Goal: Information Seeking & Learning: Learn about a topic

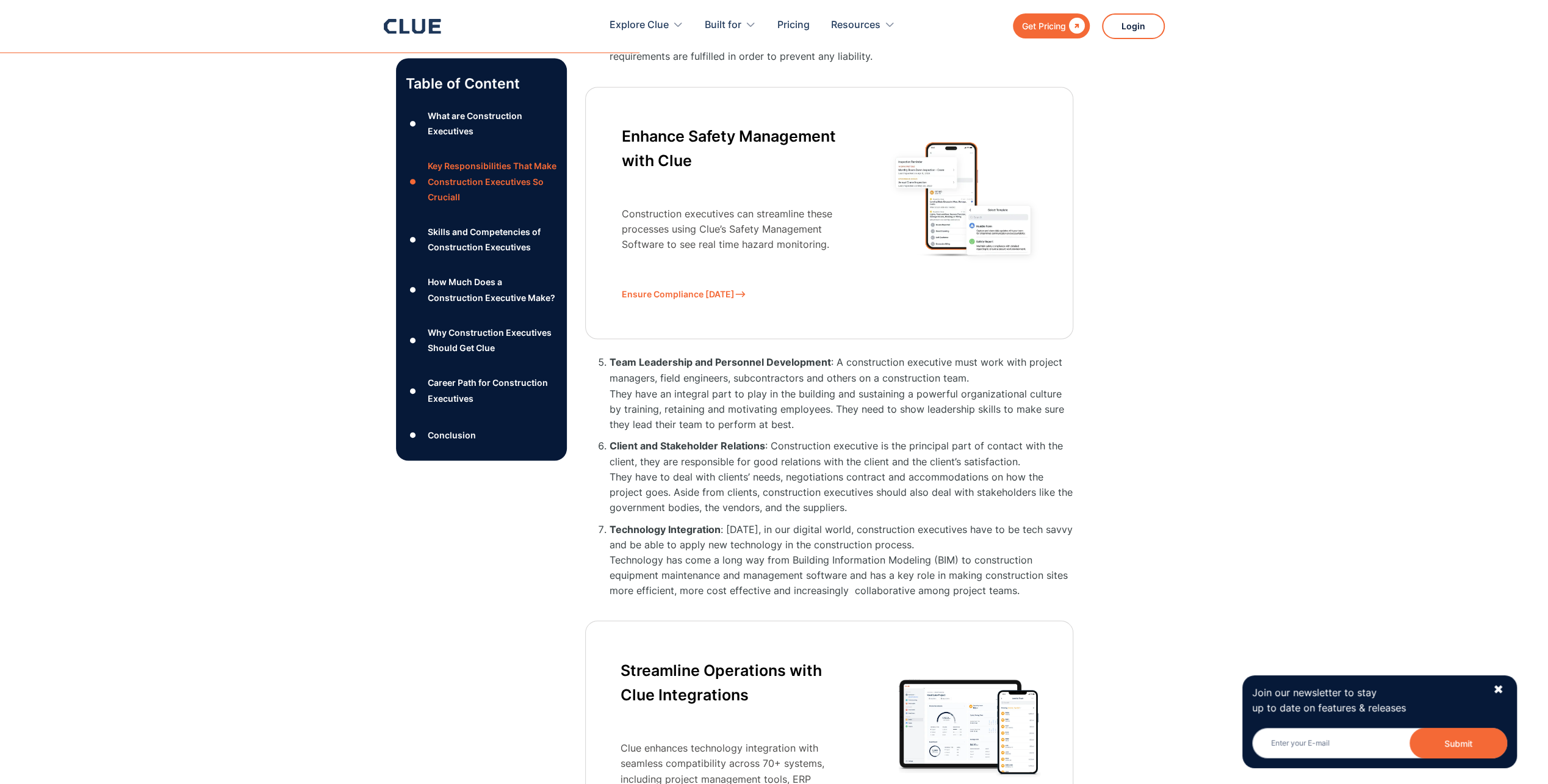
scroll to position [1953, 0]
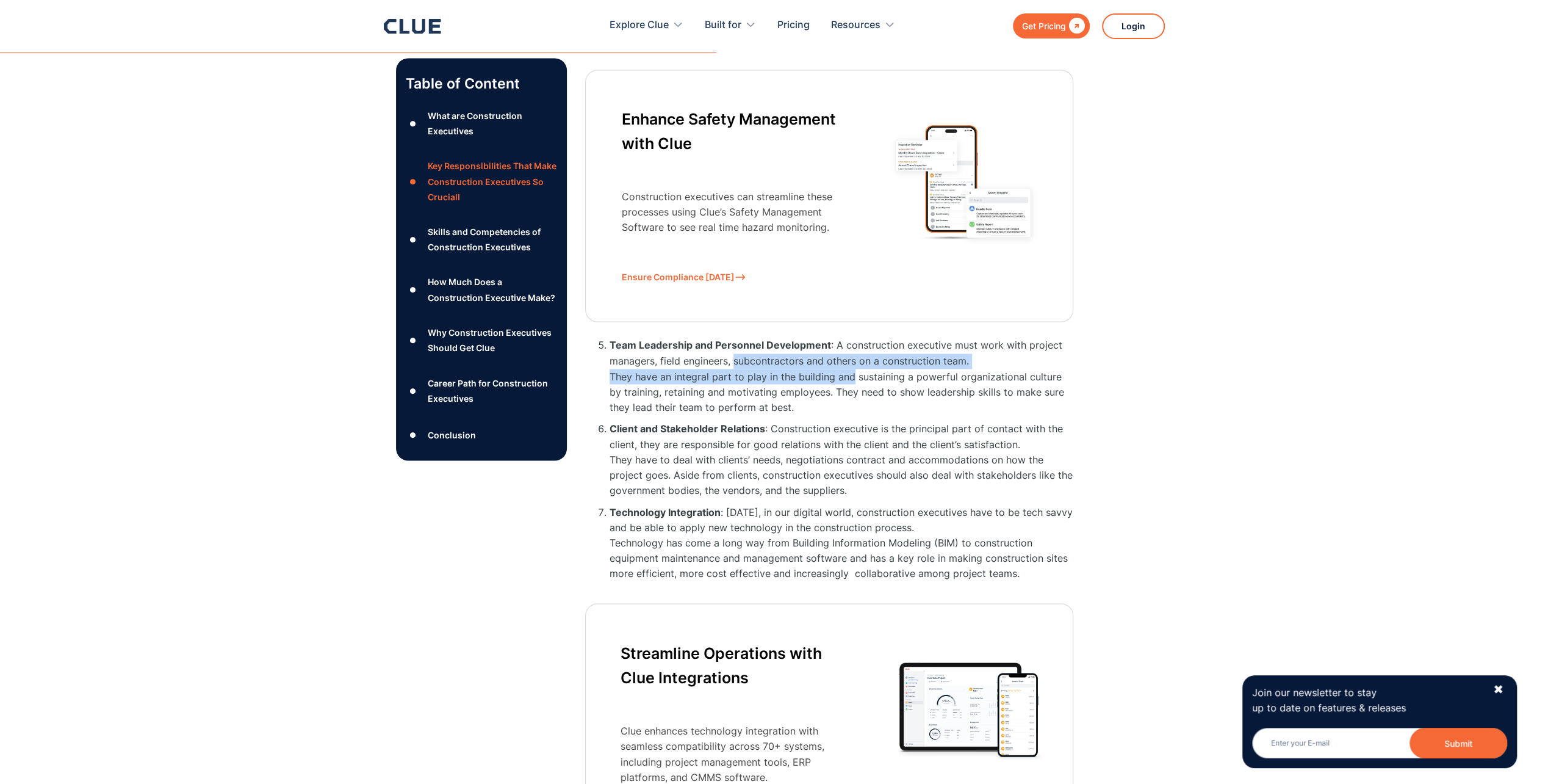
drag, startPoint x: 736, startPoint y: 356, endPoint x: 850, endPoint y: 375, distance: 115.6
click at [850, 375] on li "Team Leadership and Personnel Development : A construction executive must work …" at bounding box center [842, 376] width 464 height 77
drag, startPoint x: 850, startPoint y: 375, endPoint x: 833, endPoint y: 394, distance: 25.5
click at [833, 394] on li "Team Leadership and Personnel Development : A construction executive must work …" at bounding box center [842, 376] width 464 height 77
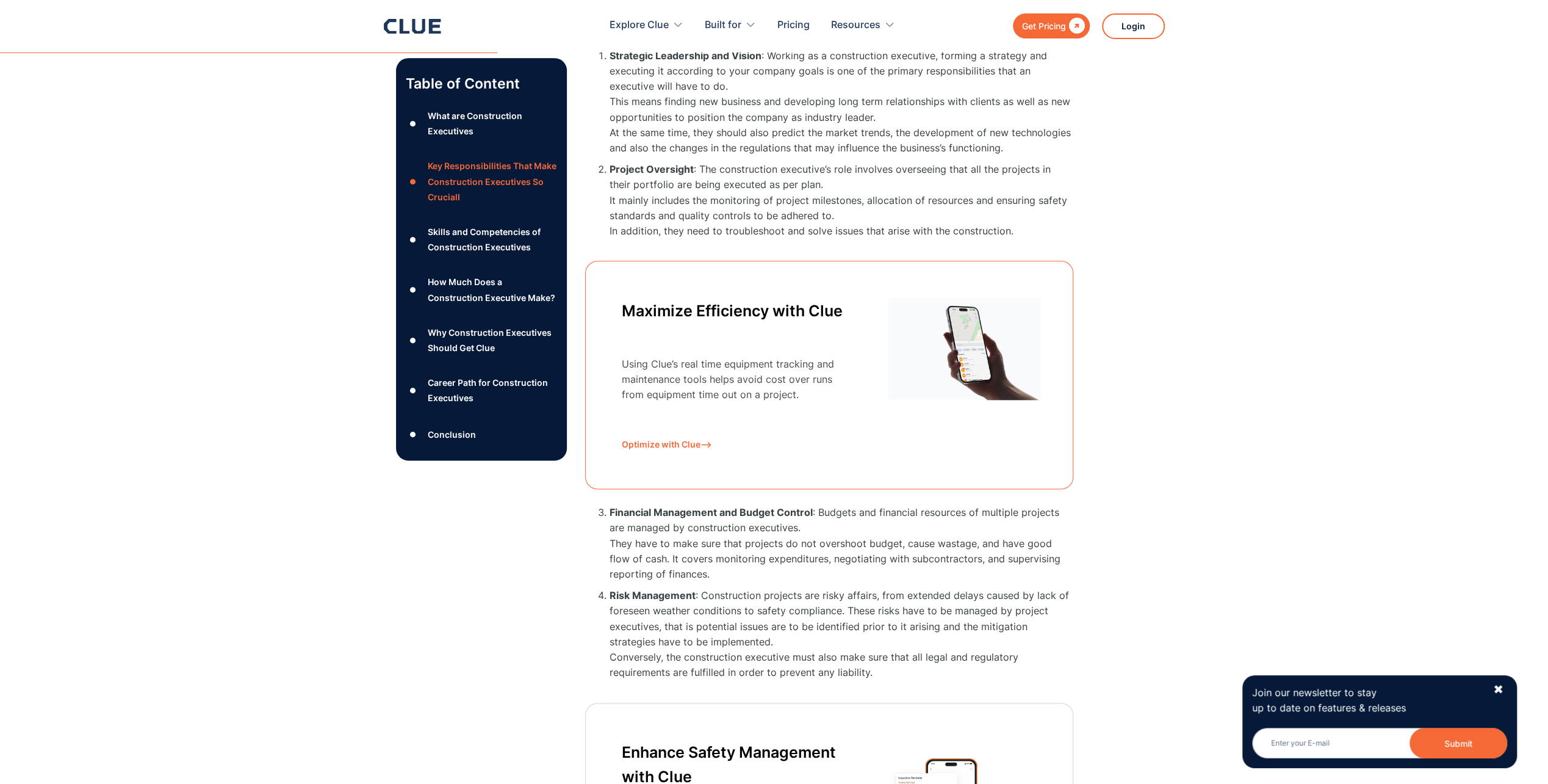
scroll to position [1342, 0]
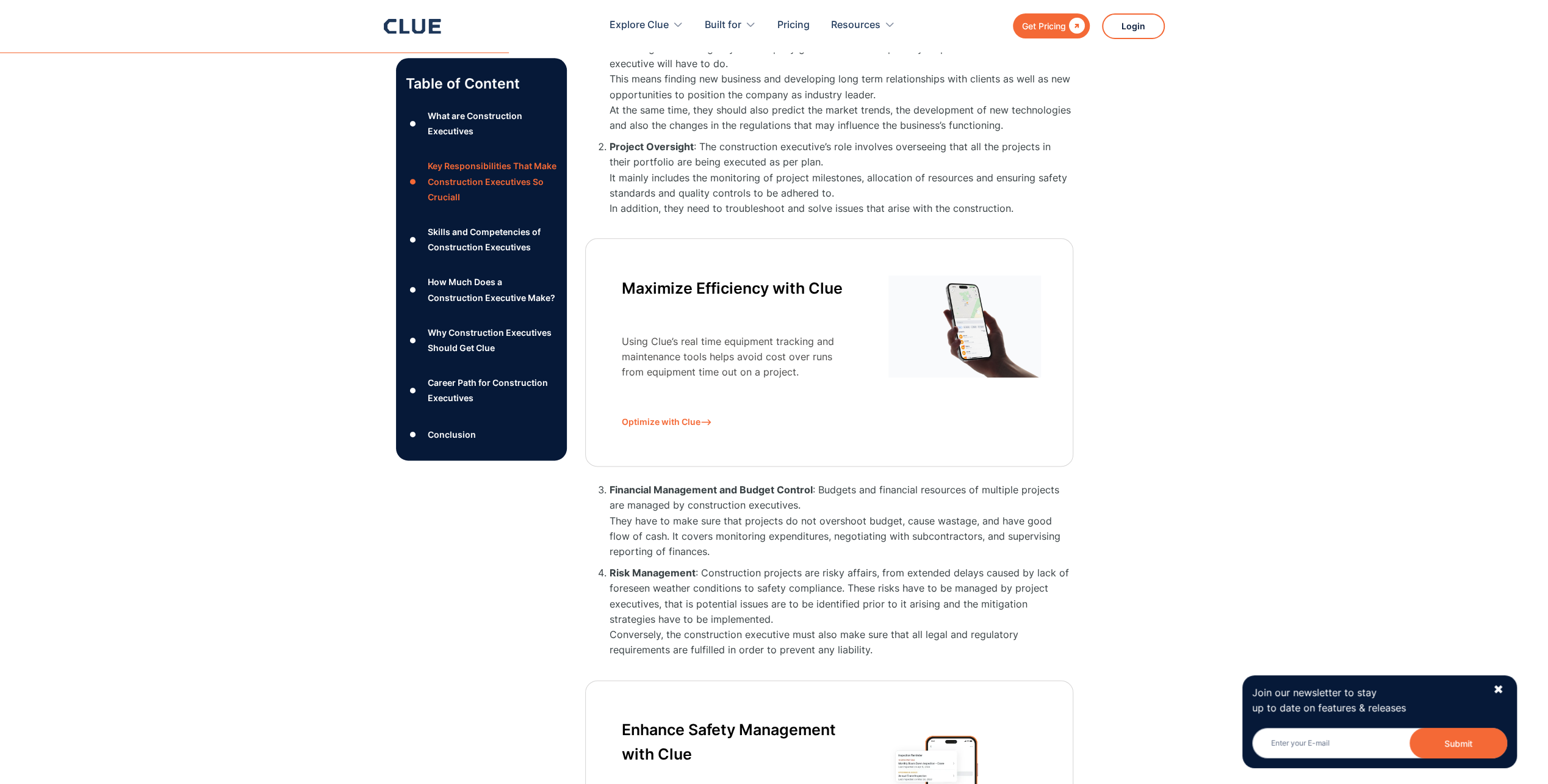
drag, startPoint x: 722, startPoint y: 574, endPoint x: 795, endPoint y: 614, distance: 83.2
click at [795, 614] on li "Risk Management : Construction projects are risky affairs, from extended delays…" at bounding box center [842, 610] width 464 height 92
drag, startPoint x: 795, startPoint y: 614, endPoint x: 741, endPoint y: 632, distance: 56.9
click at [741, 632] on li "Risk Management : Construction projects are risky affairs, from extended delays…" at bounding box center [842, 610] width 464 height 92
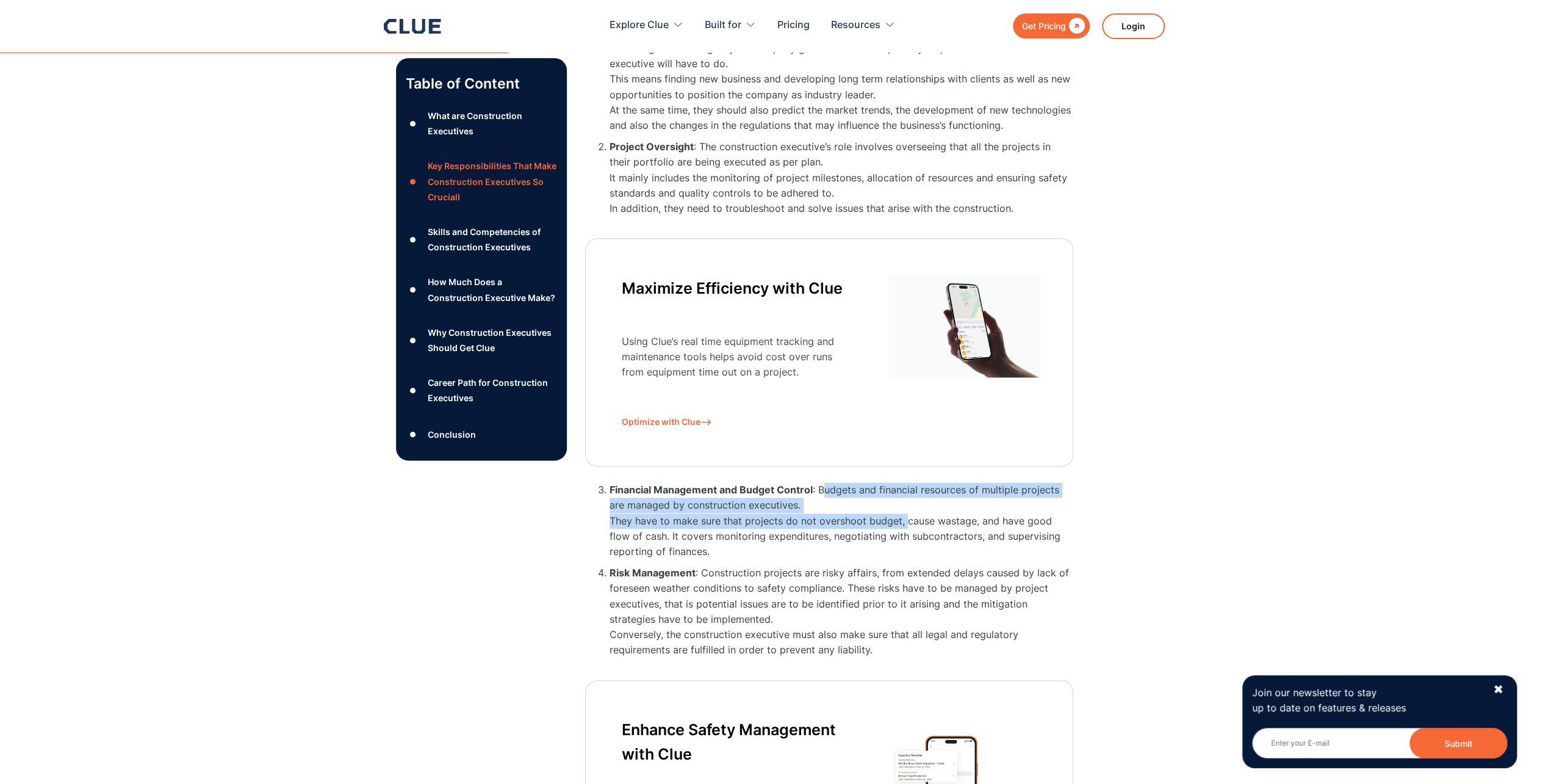
drag, startPoint x: 826, startPoint y: 488, endPoint x: 903, endPoint y: 521, distance: 83.8
click at [903, 521] on li "Financial Management and Budget Control : Budgets and financial resources of mu…" at bounding box center [842, 521] width 464 height 77
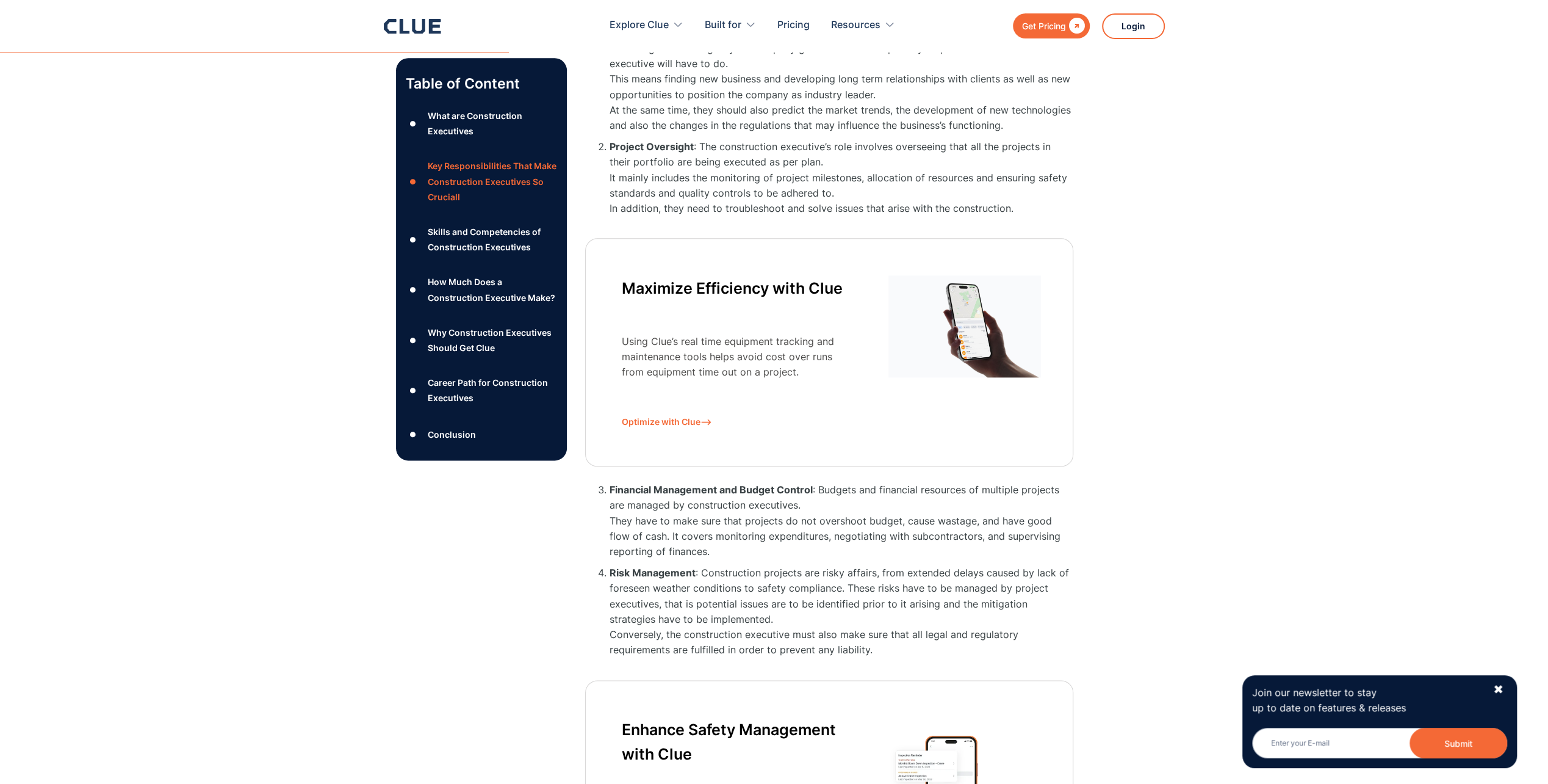
drag, startPoint x: 903, startPoint y: 521, endPoint x: 922, endPoint y: 570, distance: 52.6
click at [922, 570] on li "Risk Management : Construction projects are risky affairs, from extended delays…" at bounding box center [842, 610] width 464 height 92
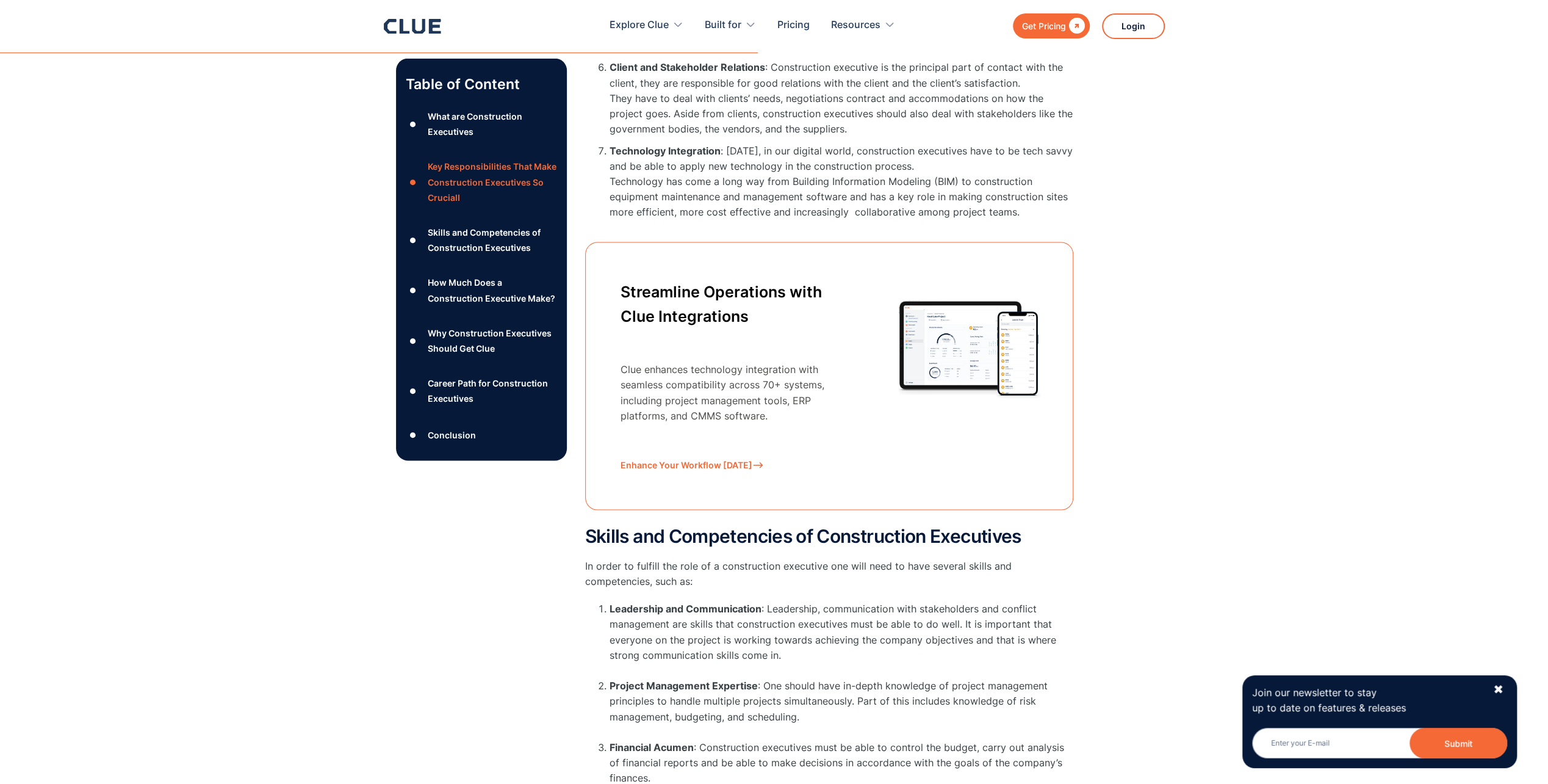
scroll to position [2319, 0]
